Goal: Task Accomplishment & Management: Manage account settings

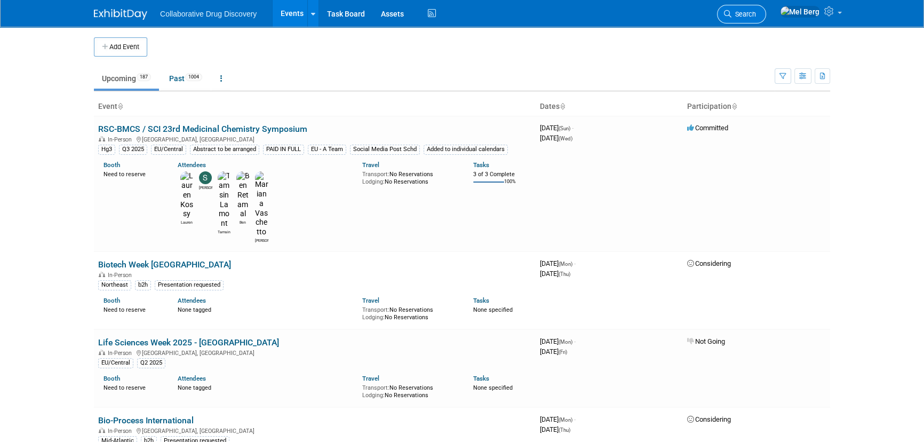
click at [756, 11] on span "Search" at bounding box center [744, 14] width 25 height 8
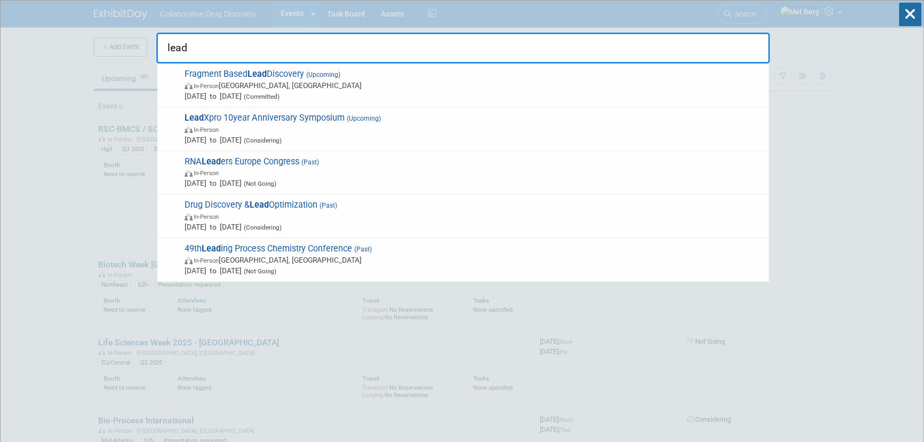
type input "leadx"
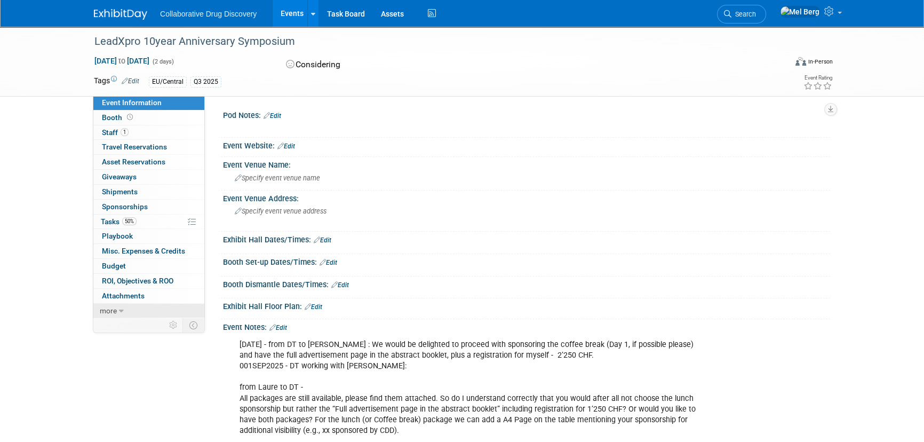
click at [122, 308] on icon at bounding box center [121, 310] width 5 height 7
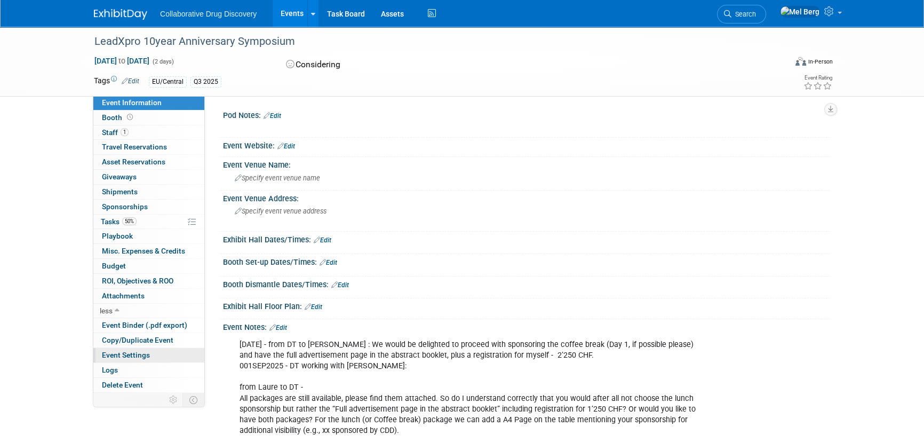
click at [147, 358] on span "Event Settings" at bounding box center [126, 355] width 48 height 9
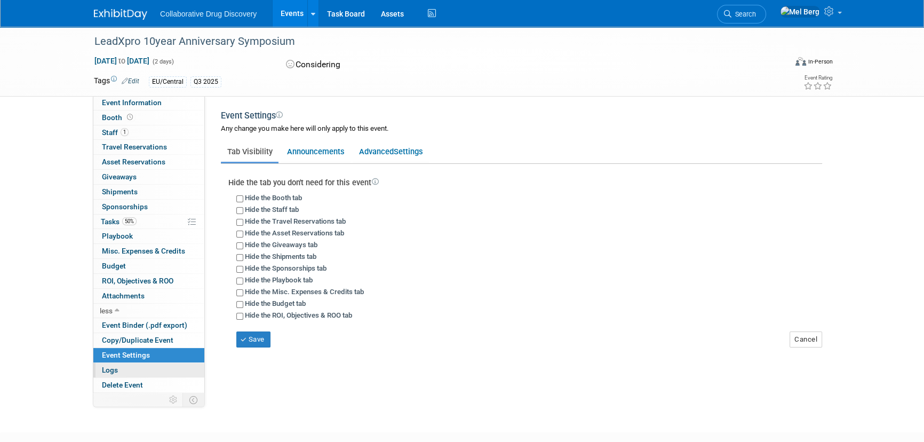
click at [138, 367] on link "Logs" at bounding box center [148, 370] width 111 height 14
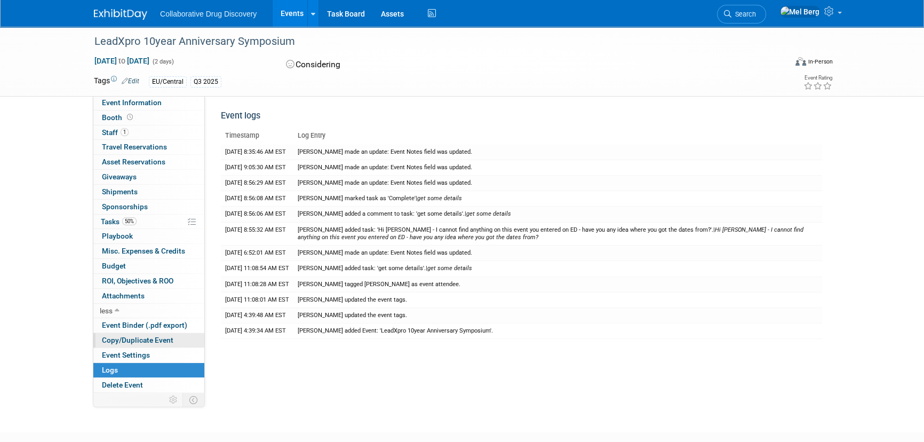
click at [155, 339] on span "Copy/Duplicate Event" at bounding box center [138, 340] width 72 height 9
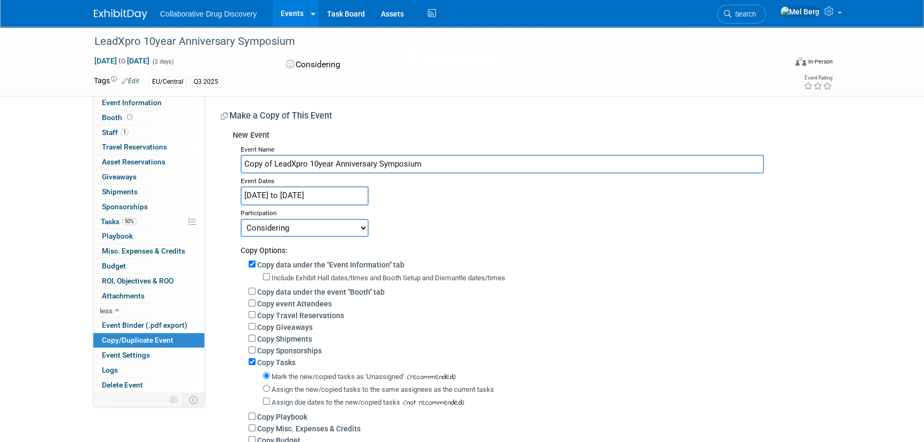
click at [286, 228] on select "Committed Considering Not Going" at bounding box center [305, 228] width 128 height 18
select select "1"
click at [241, 219] on select "Committed Considering Not Going" at bounding box center [305, 228] width 128 height 18
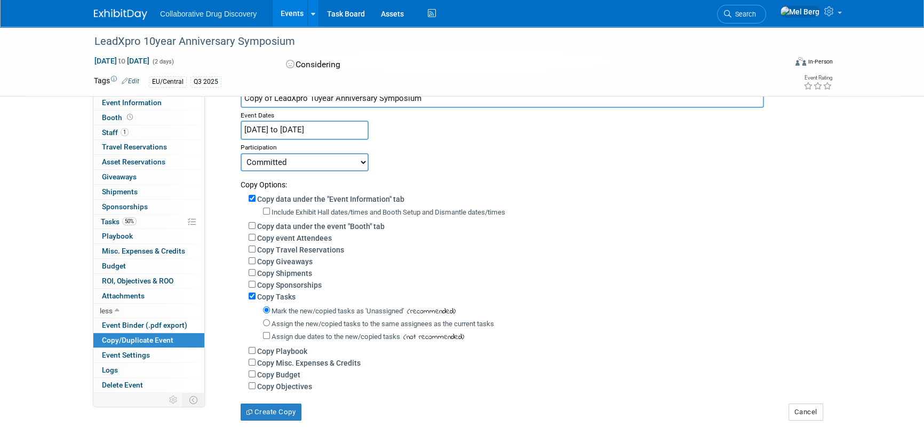
scroll to position [97, 0]
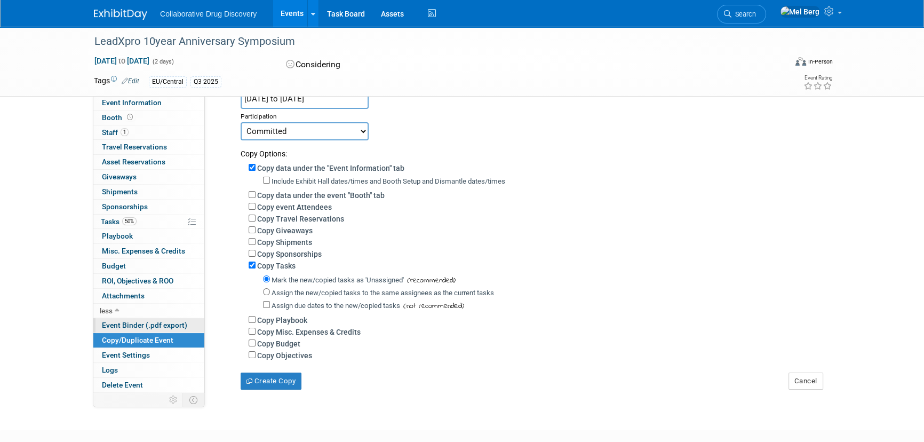
click at [122, 321] on span "Event Binder (.pdf export)" at bounding box center [144, 325] width 85 height 9
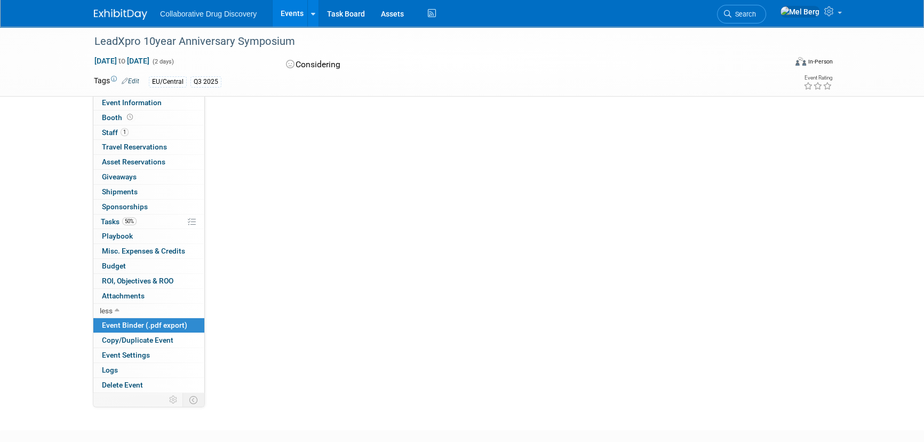
scroll to position [0, 0]
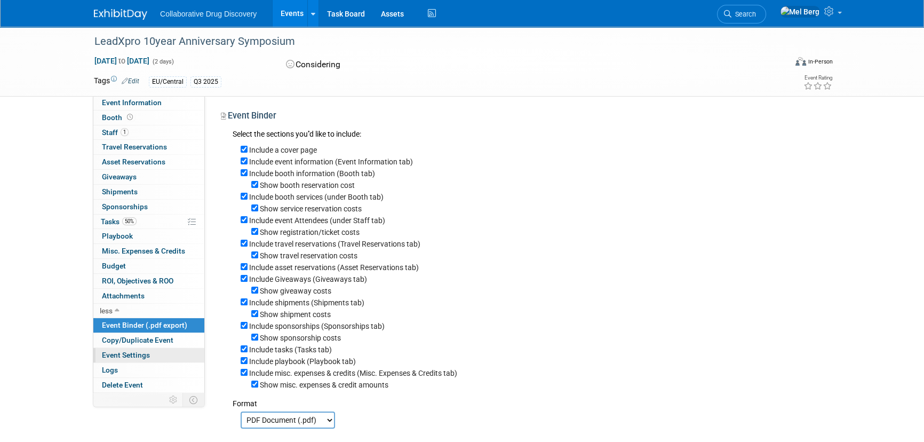
click at [148, 354] on span "Event Settings" at bounding box center [126, 355] width 48 height 9
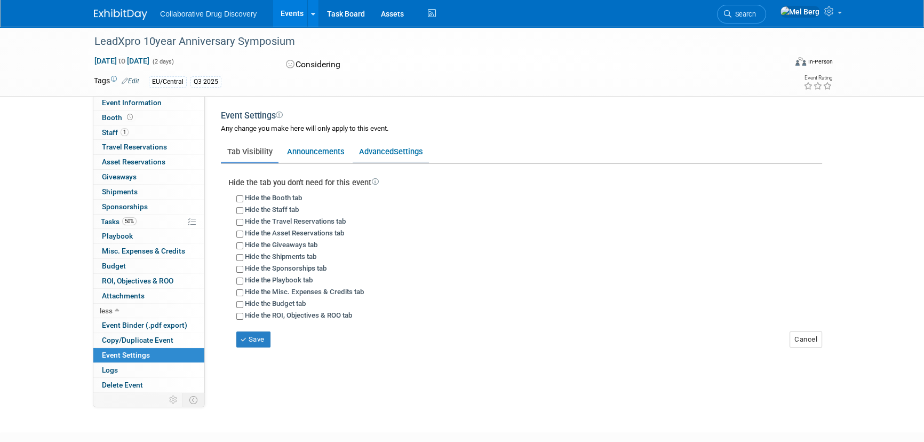
click at [388, 152] on link "Advanced Settings" at bounding box center [391, 151] width 76 height 20
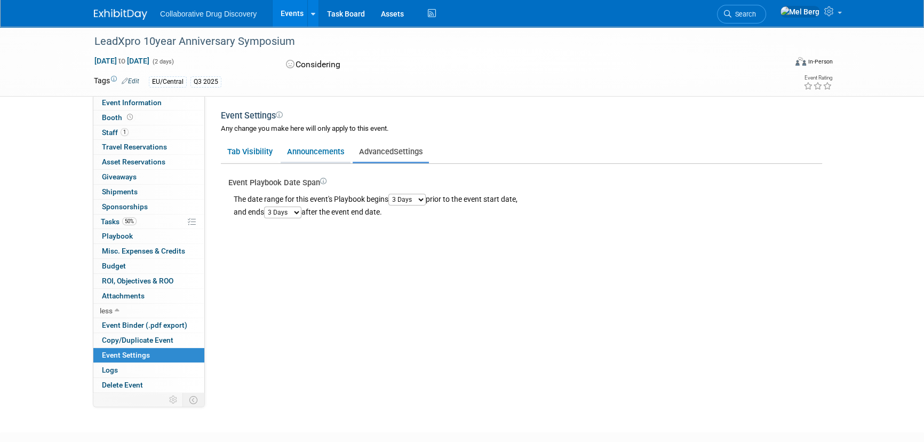
click at [326, 157] on link "Announcements" at bounding box center [316, 151] width 70 height 20
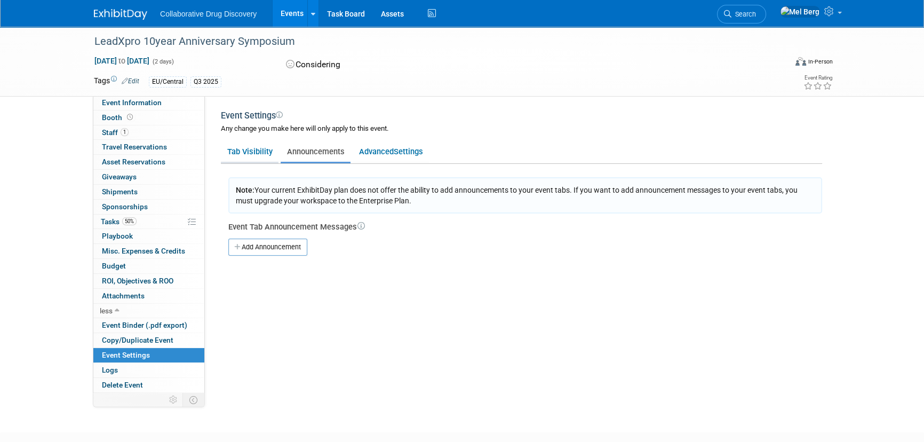
click at [266, 158] on link "Tab Visibility" at bounding box center [250, 151] width 58 height 20
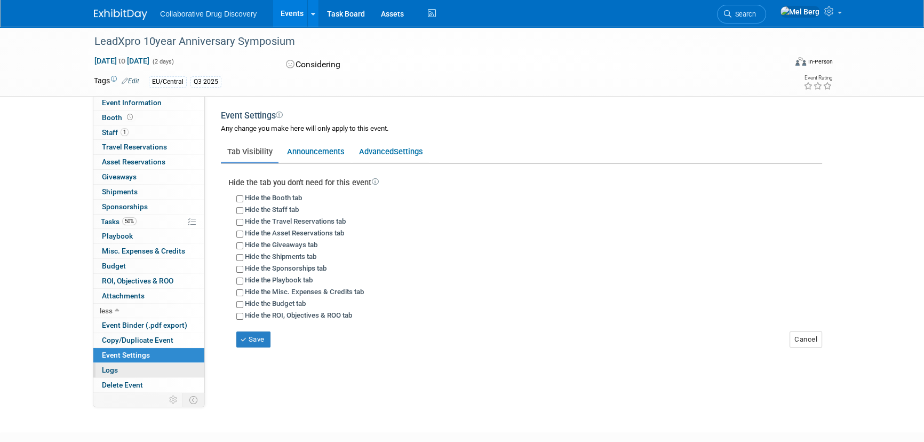
click at [154, 370] on link "Logs" at bounding box center [148, 370] width 111 height 14
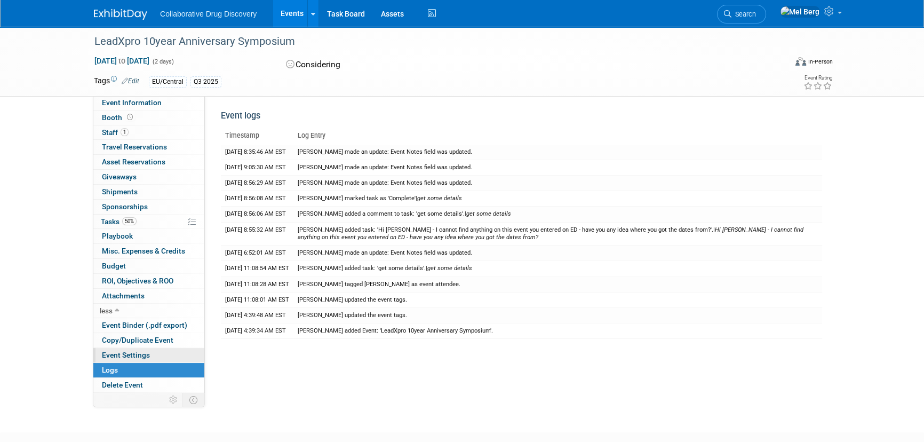
click at [157, 358] on link "Event Settings" at bounding box center [148, 355] width 111 height 14
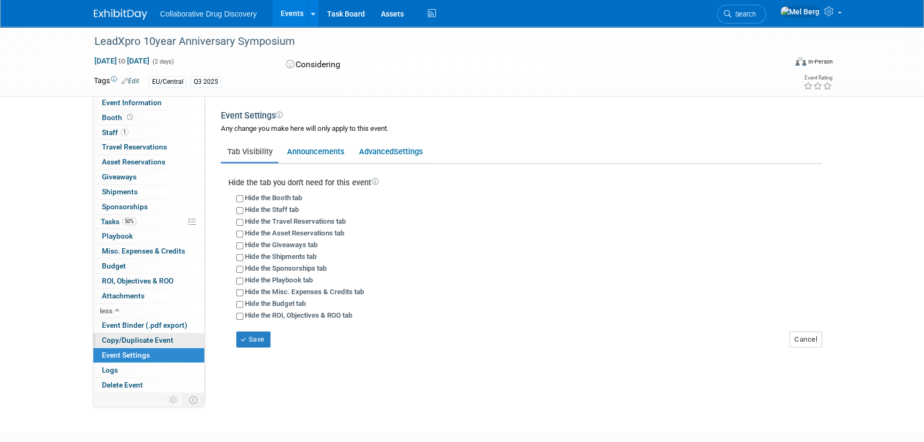
click at [170, 339] on span "Copy/Duplicate Event" at bounding box center [138, 340] width 72 height 9
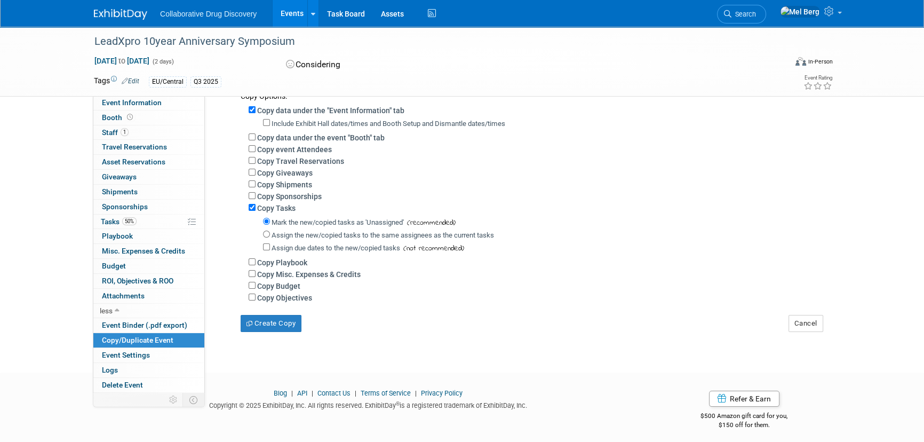
scroll to position [161, 0]
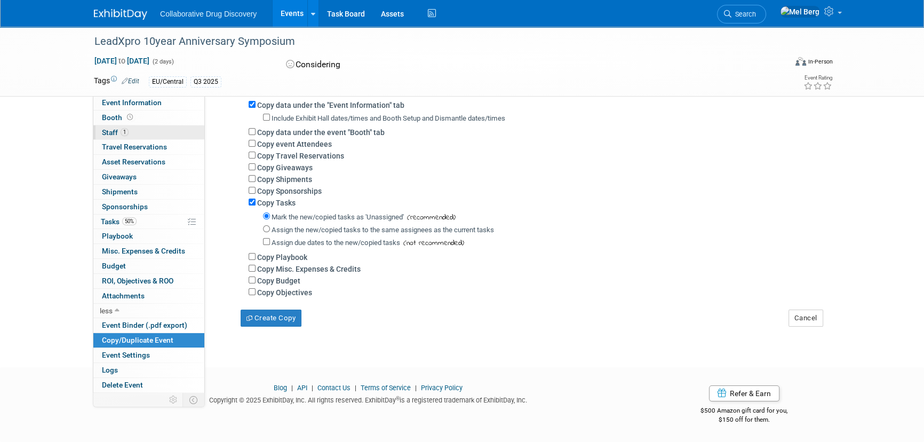
click at [110, 130] on span "Staff 1" at bounding box center [115, 132] width 27 height 9
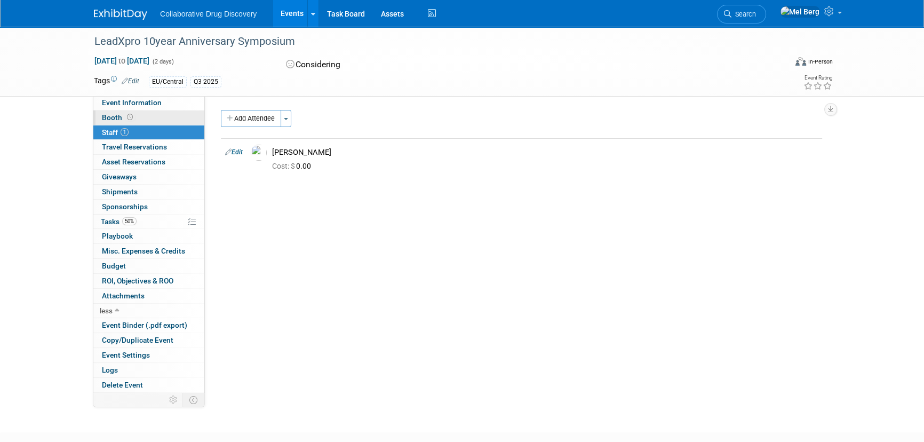
click at [111, 121] on span "Booth" at bounding box center [118, 117] width 33 height 9
